Goal: Information Seeking & Learning: Learn about a topic

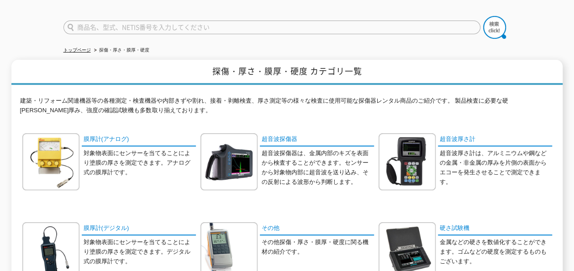
scroll to position [137, 0]
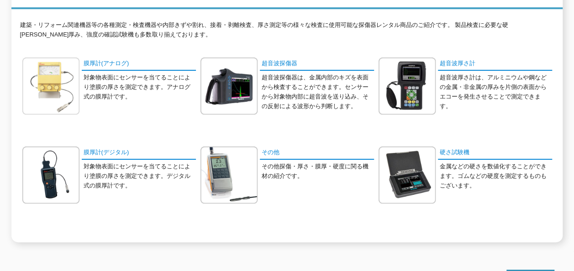
click at [62, 79] on img at bounding box center [50, 86] width 57 height 57
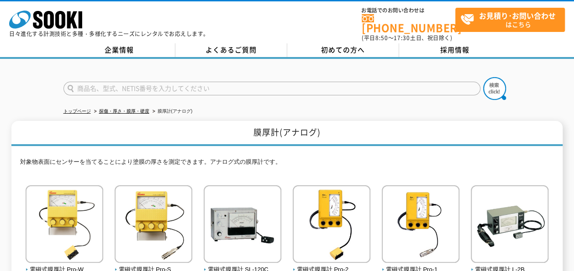
scroll to position [46, 0]
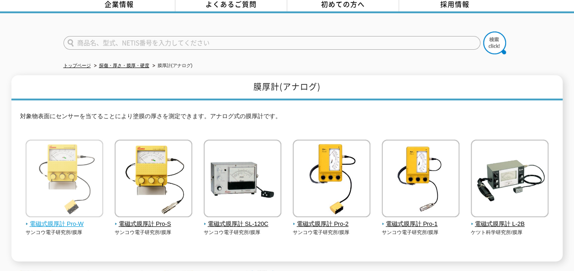
click at [81, 169] on img at bounding box center [65, 180] width 78 height 80
